Goal: Information Seeking & Learning: Learn about a topic

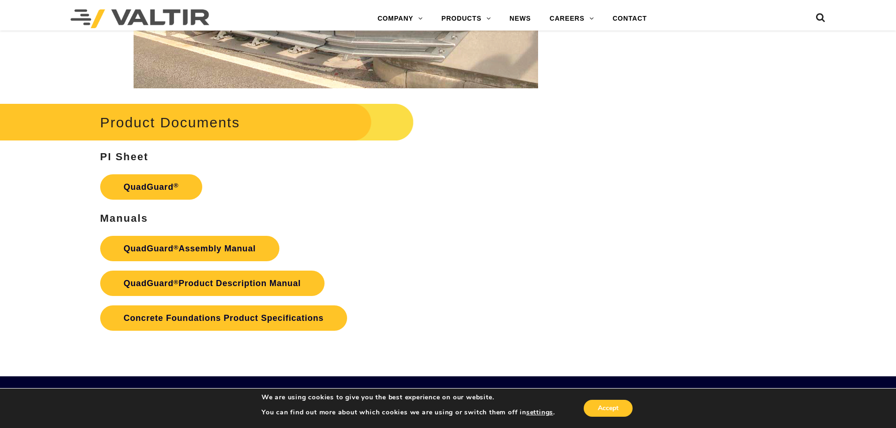
scroll to position [1834, 0]
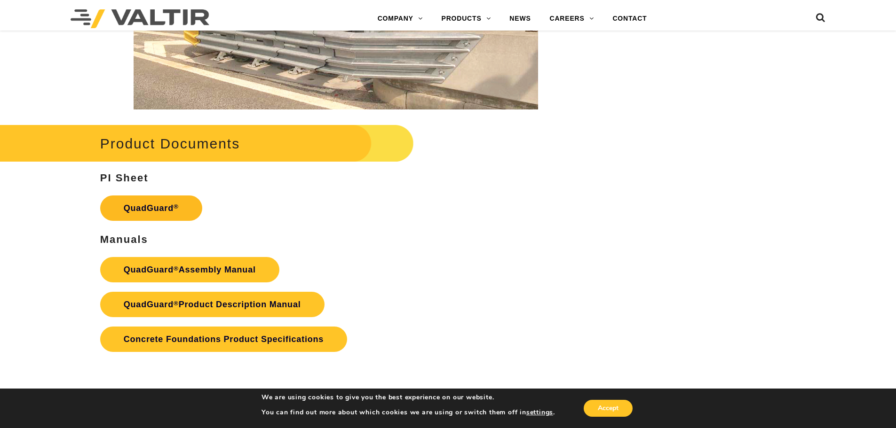
click at [150, 205] on link "QuadGuard ®" at bounding box center [151, 208] width 102 height 25
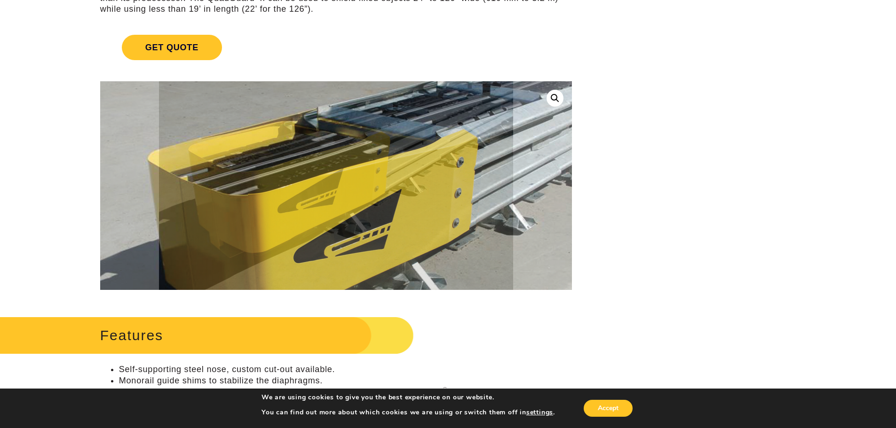
scroll to position [188, 0]
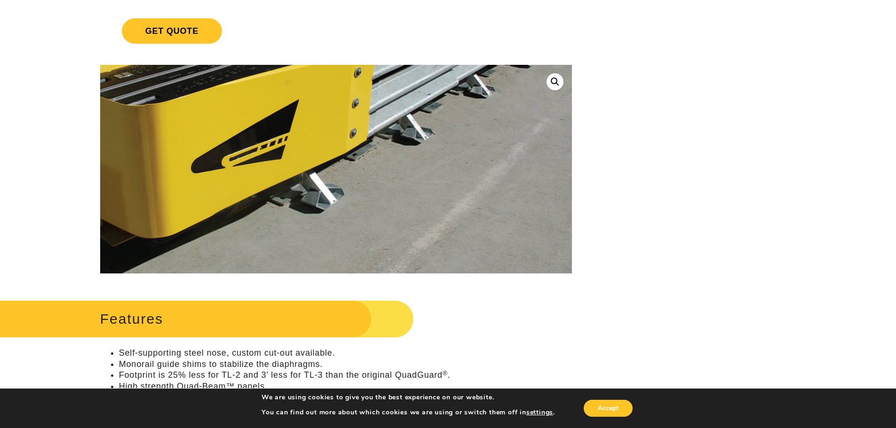
click at [550, 234] on img at bounding box center [286, 128] width 579 height 342
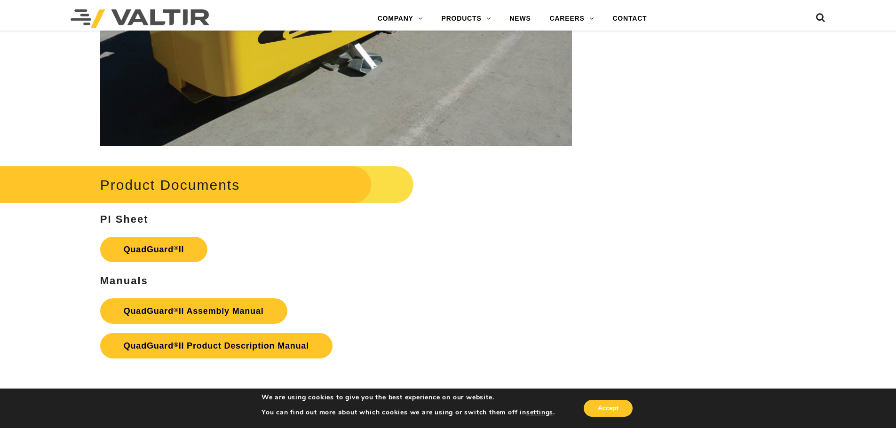
scroll to position [1740, 0]
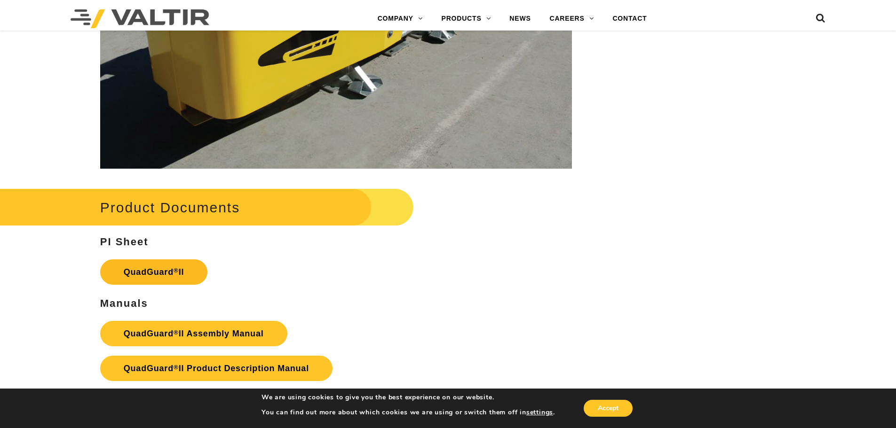
click at [179, 261] on link "QuadGuard ® II" at bounding box center [154, 272] width 108 height 25
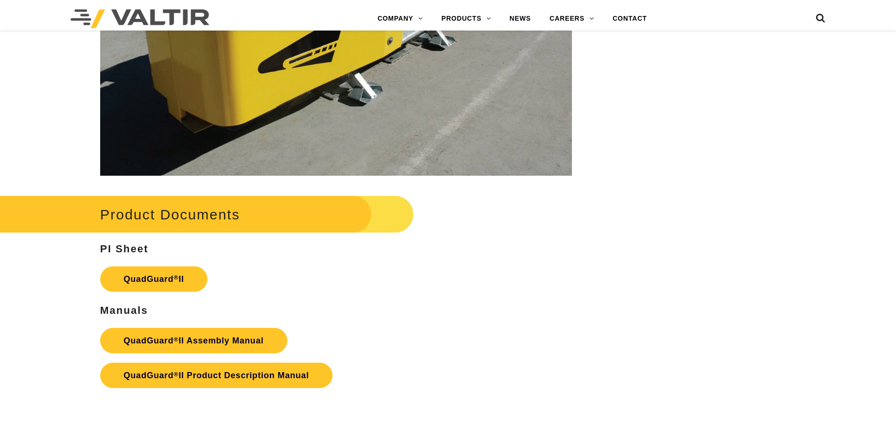
scroll to position [1740, 0]
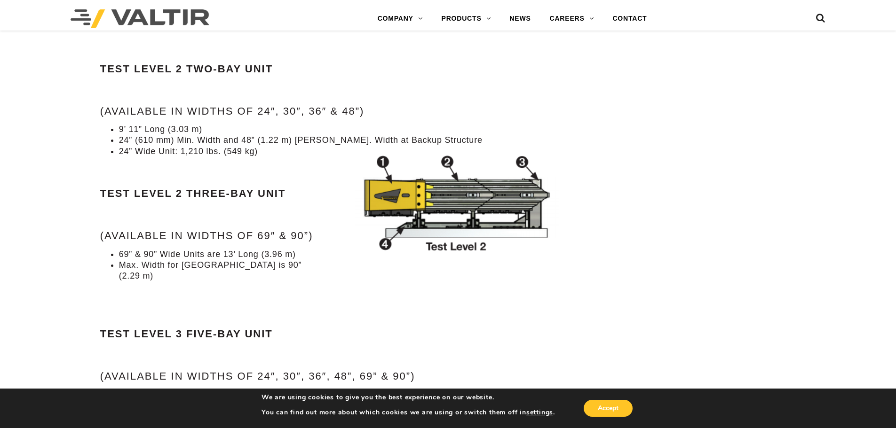
scroll to position [940, 0]
